Goal: Find specific page/section: Find specific page/section

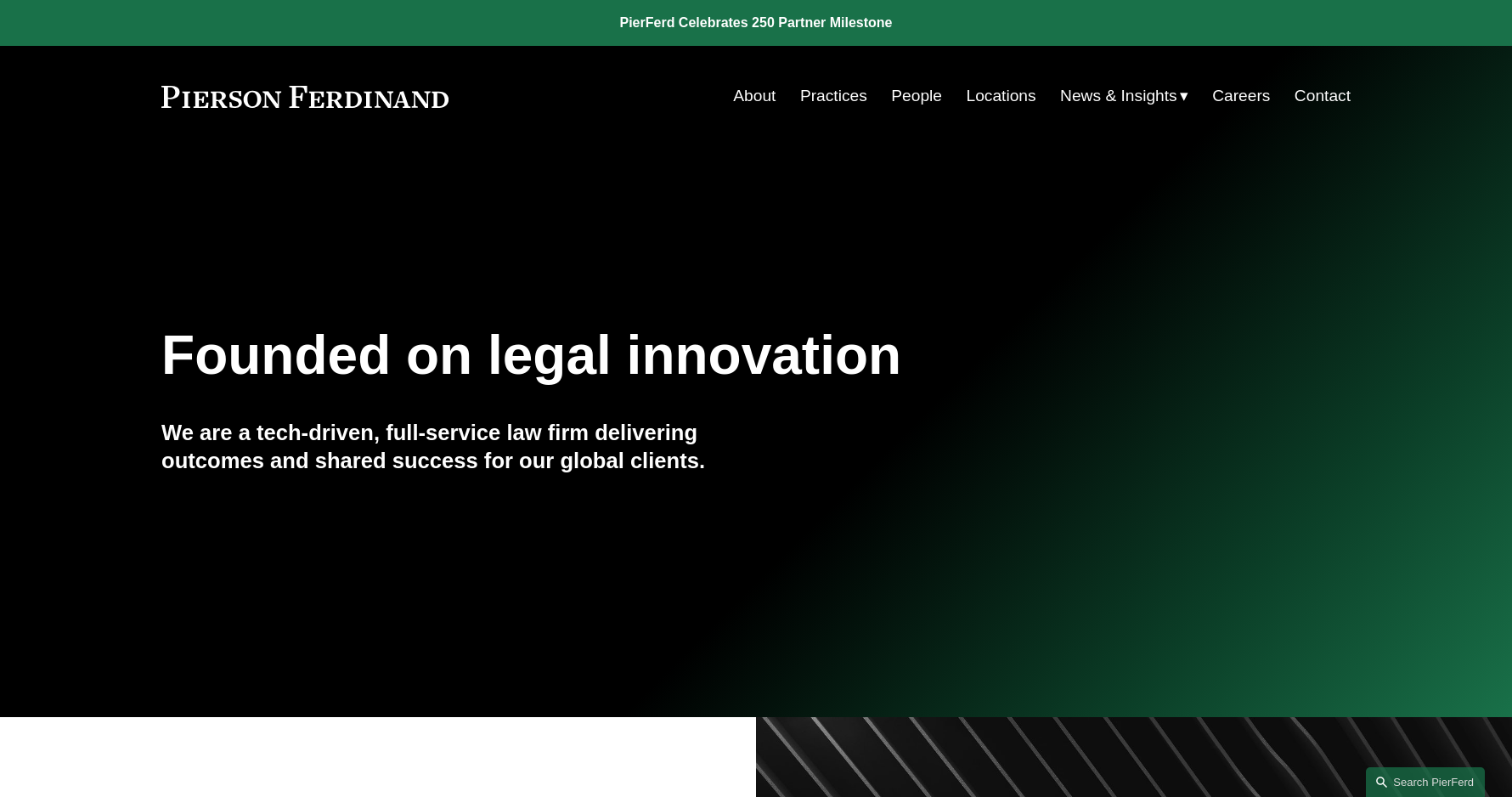
click at [921, 98] on link "People" at bounding box center [917, 96] width 51 height 32
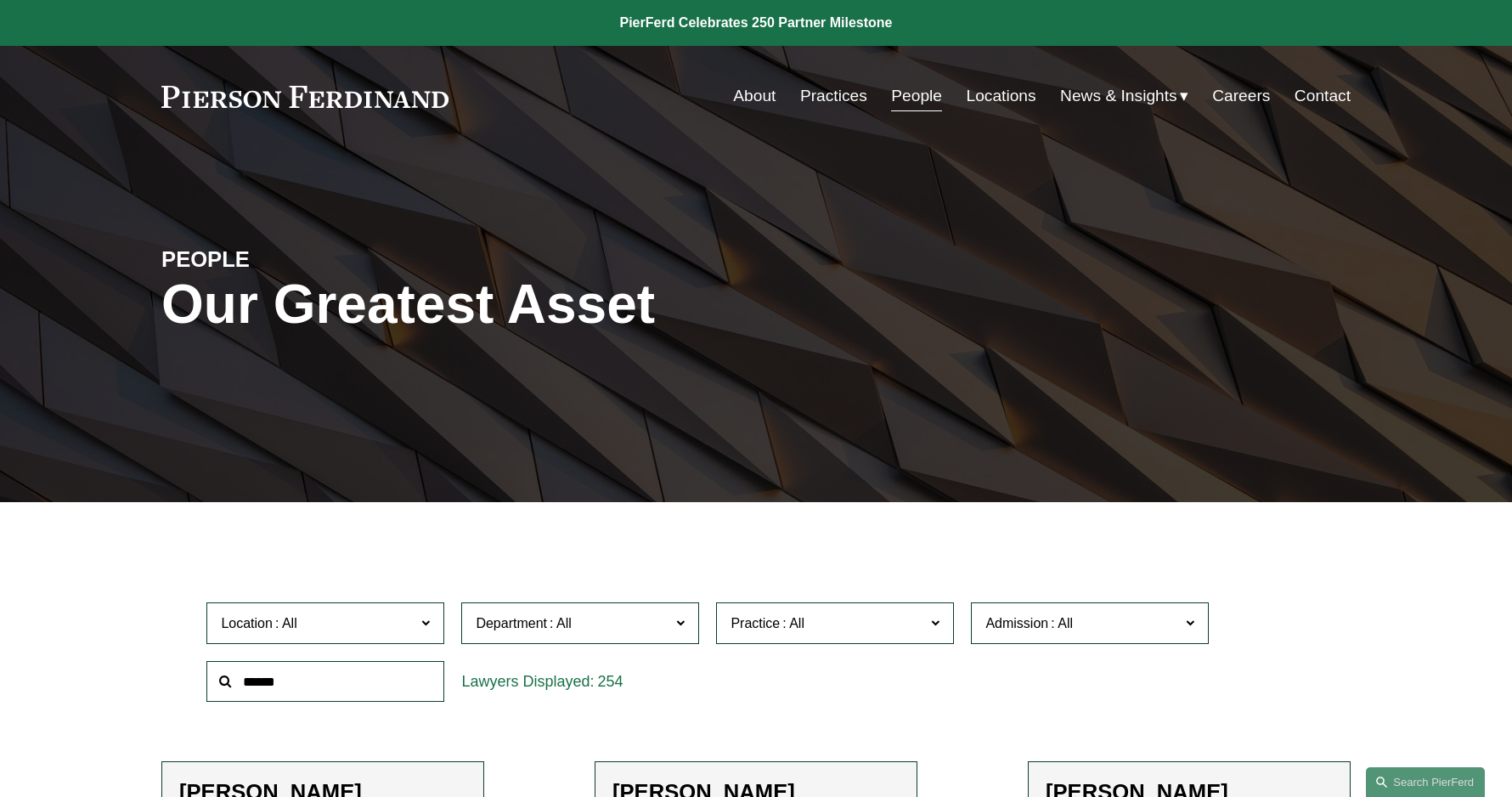
click at [290, 695] on input "text" at bounding box center [325, 682] width 237 height 42
type input "******"
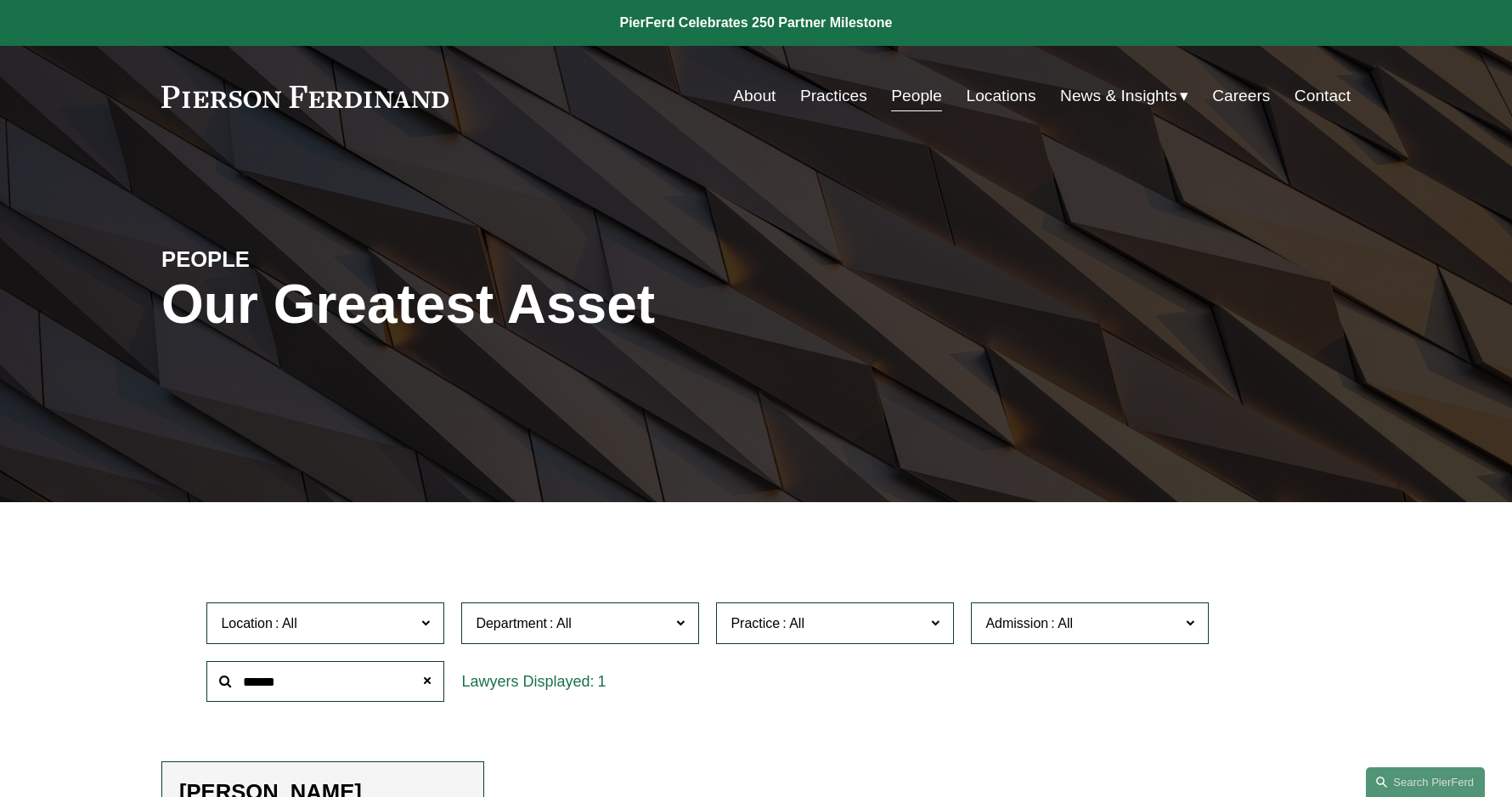
scroll to position [255, 0]
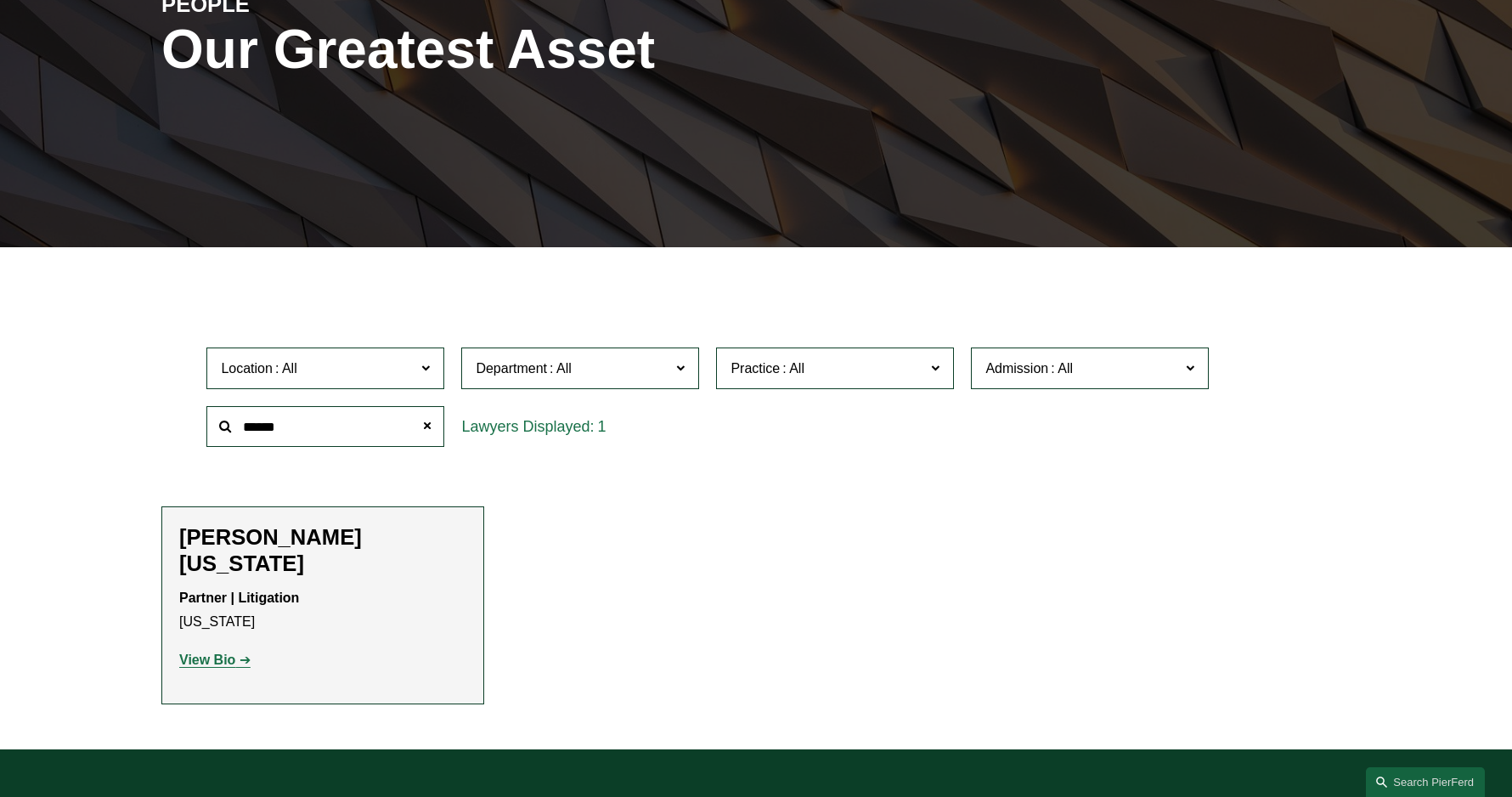
click at [228, 653] on strong "View Bio" at bounding box center [206, 660] width 56 height 14
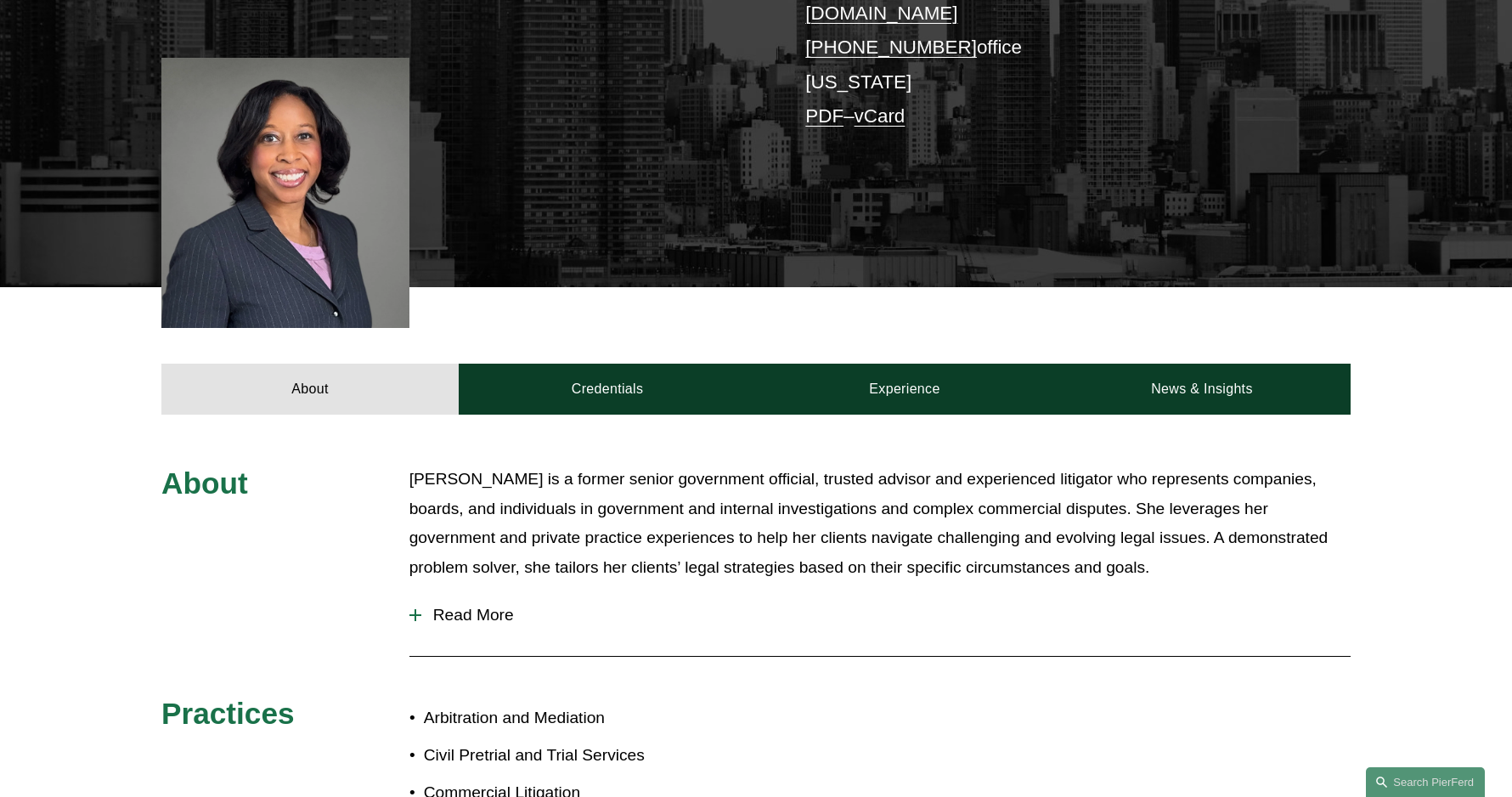
scroll to position [425, 0]
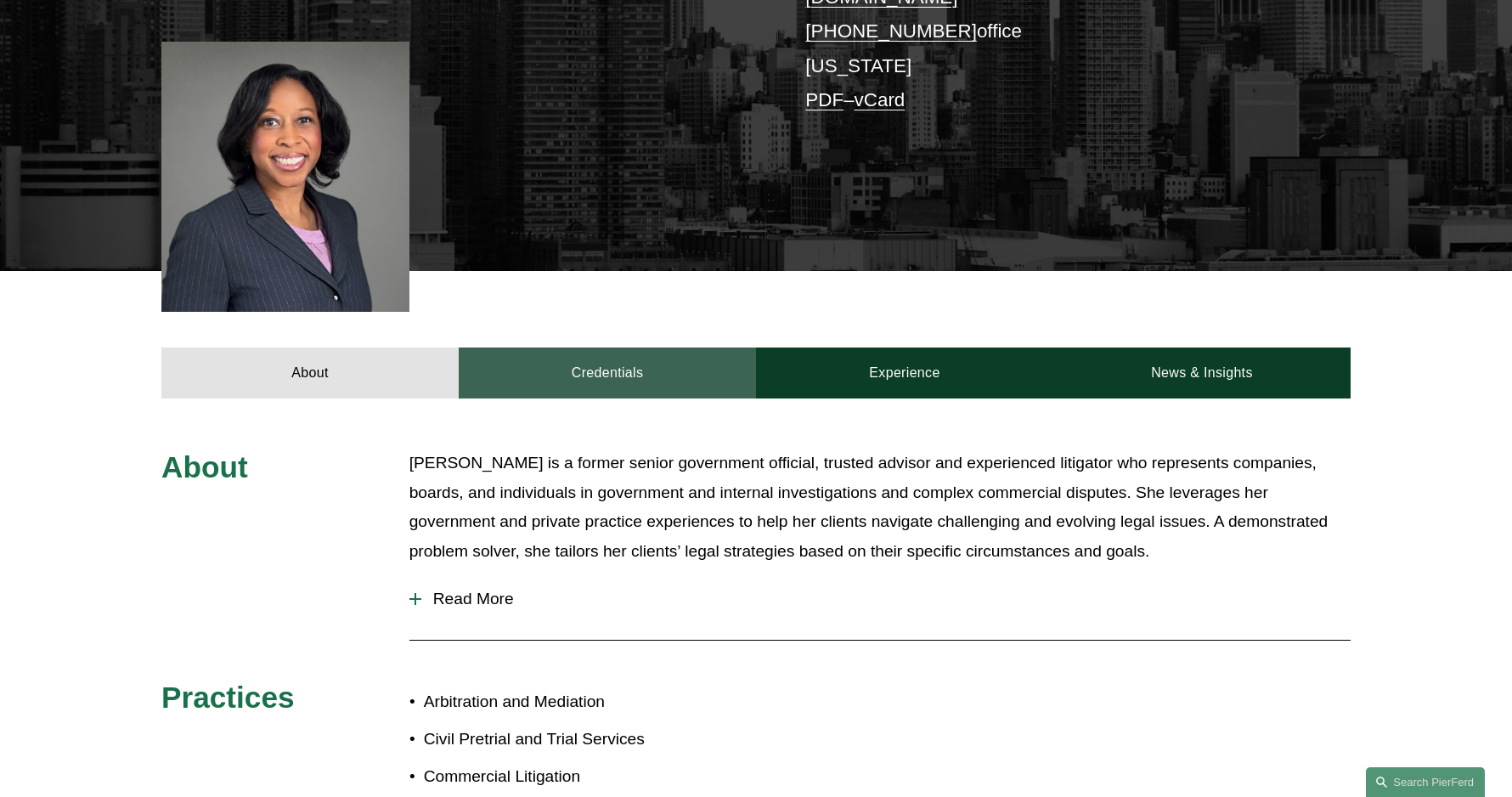
click at [620, 353] on link "Credentials" at bounding box center [607, 373] width 297 height 51
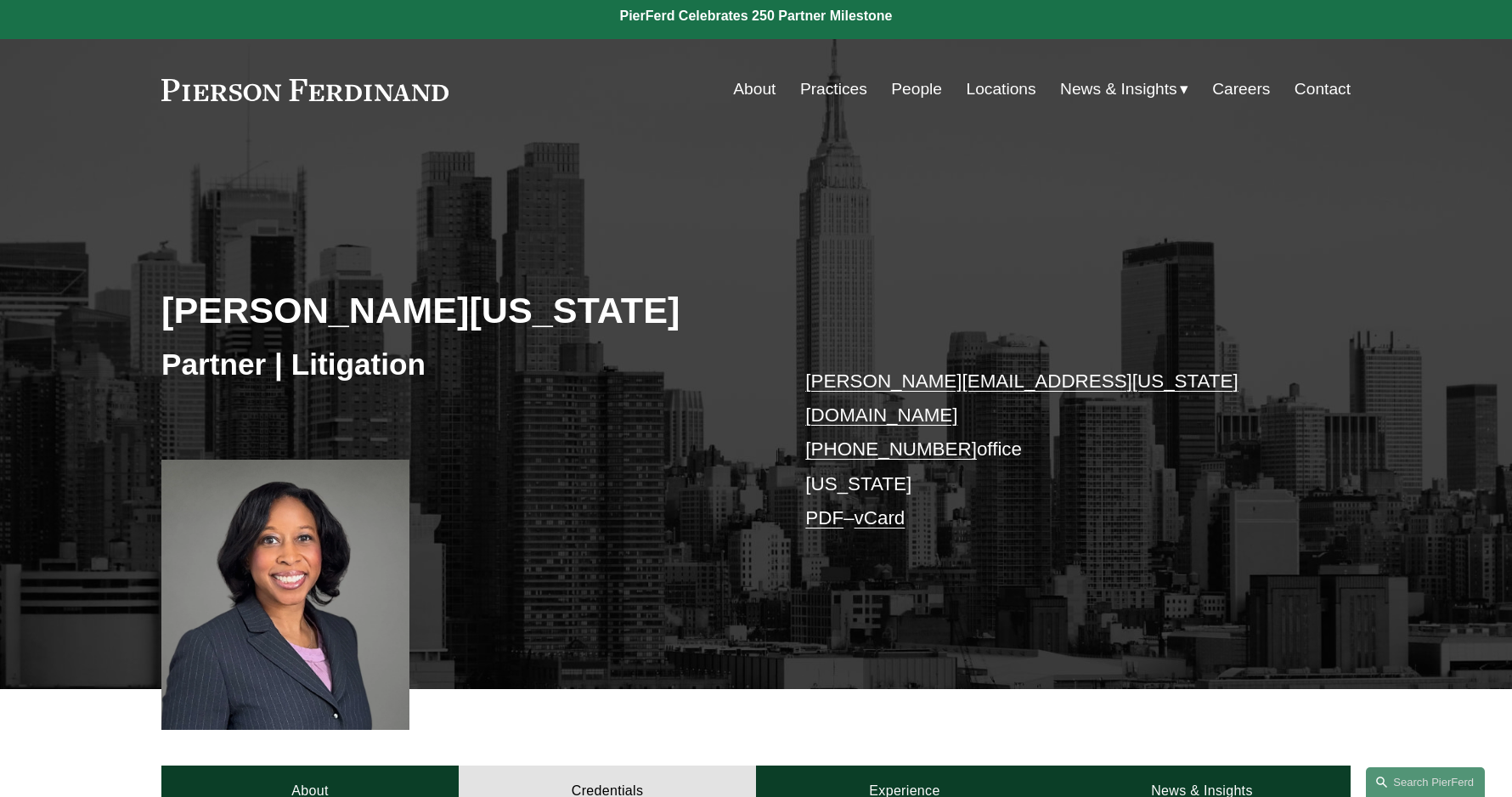
scroll to position [0, 0]
